Goal: Transaction & Acquisition: Register for event/course

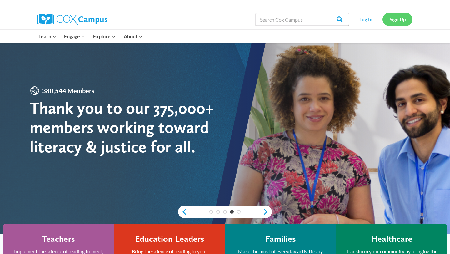
click at [396, 18] on link "Sign Up" at bounding box center [397, 19] width 30 height 13
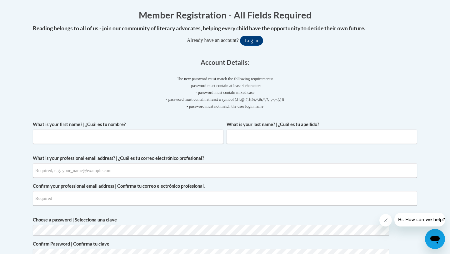
scroll to position [112, 11]
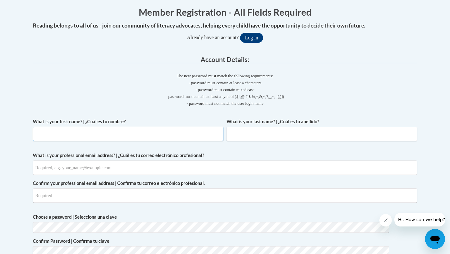
click at [65, 126] on input "What is your first name? | ¿Cuál es tu nombre?" at bounding box center [128, 133] width 190 height 14
type input "Adunni"
type input "[PERSON_NAME]"
type input "[EMAIL_ADDRESS][DOMAIN_NAME]"
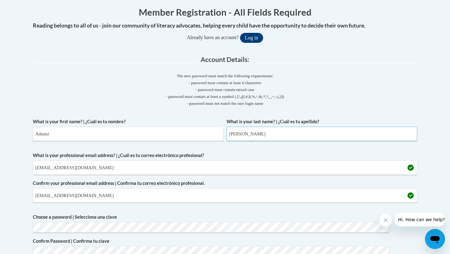
click at [226, 136] on input "[PERSON_NAME]" at bounding box center [321, 133] width 190 height 14
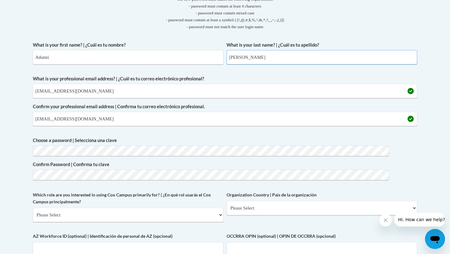
scroll to position [189, 10]
type input "[PERSON_NAME]"
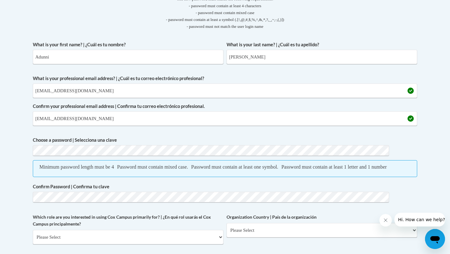
click at [117, 163] on div "Password must contain mixed case." at bounding box center [152, 166] width 71 height 7
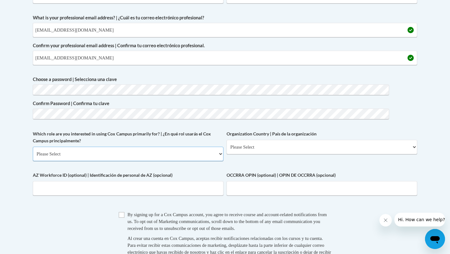
scroll to position [252, 13]
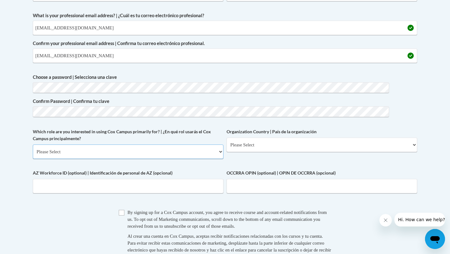
click at [81, 144] on select "Please Select College/University | Colegio/Universidad Community/Nonprofit Part…" at bounding box center [128, 151] width 190 height 14
select select "5a18ea06-2b54-4451-96f2-d152daf9eac5"
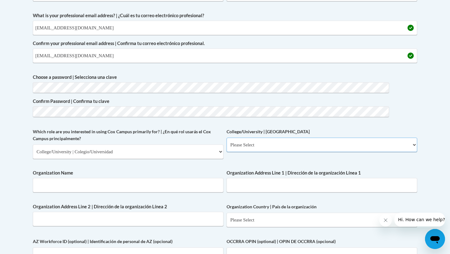
click at [226, 137] on select "Please Select College/University Staff | Empleado universitario College/Univers…" at bounding box center [321, 144] width 190 height 14
select select "c8743970-7742-49d2-af9e-5c4138019e9a"
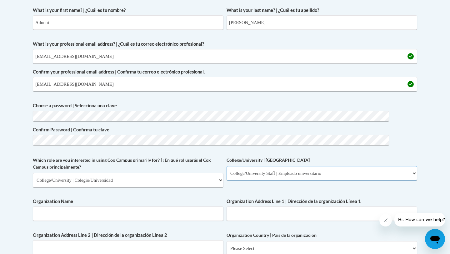
scroll to position [224, 33]
click at [98, 206] on input "Organization Name" at bounding box center [128, 213] width 190 height 14
click at [226, 156] on label "College/University | [GEOGRAPHIC_DATA]" at bounding box center [321, 159] width 190 height 7
click at [226, 165] on select "Please Select College/University Staff | Empleado universitario College/Univers…" at bounding box center [321, 172] width 190 height 14
click at [226, 156] on label "College/University | [GEOGRAPHIC_DATA]" at bounding box center [321, 159] width 190 height 7
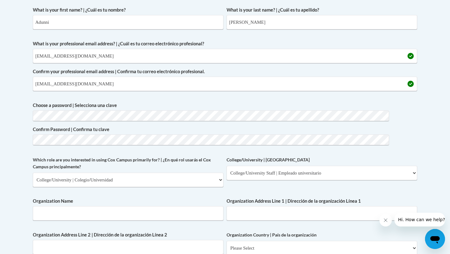
click at [226, 165] on select "Please Select College/University Staff | Empleado universitario College/Univers…" at bounding box center [321, 172] width 190 height 14
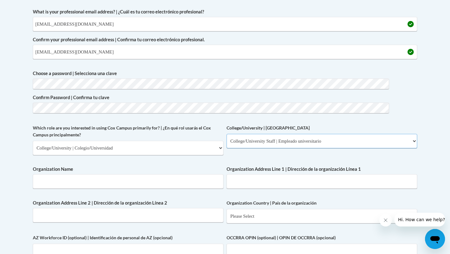
scroll to position [256, 33]
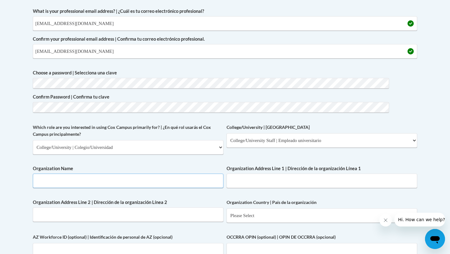
click at [73, 173] on input "Organization Name" at bounding box center [128, 180] width 190 height 14
type input "Clarh Atlad"
